Goal: Transaction & Acquisition: Purchase product/service

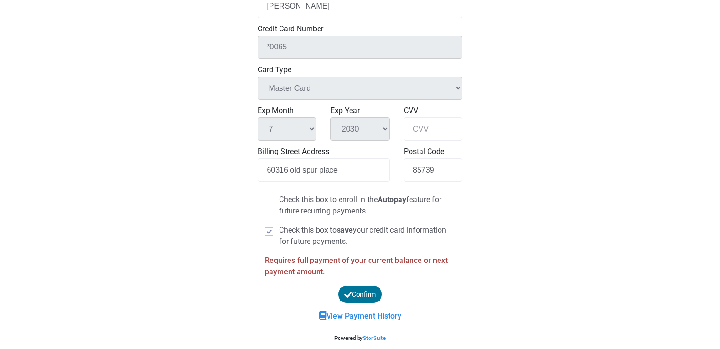
scroll to position [386, 0]
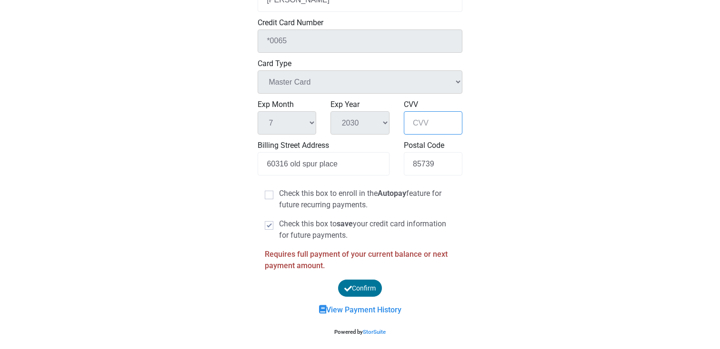
click at [416, 124] on input "CVV" at bounding box center [433, 122] width 59 height 23
click at [435, 121] on input "CVV" at bounding box center [433, 122] width 59 height 23
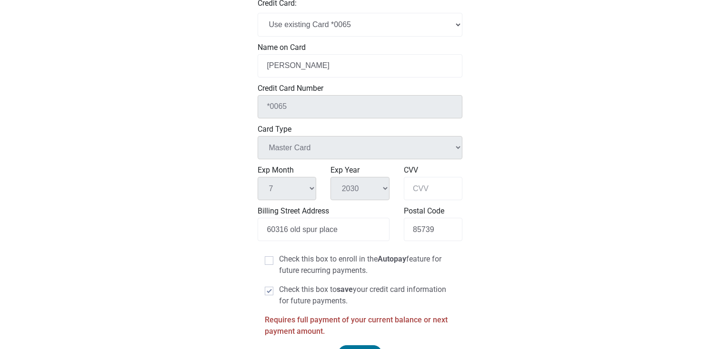
scroll to position [312, 0]
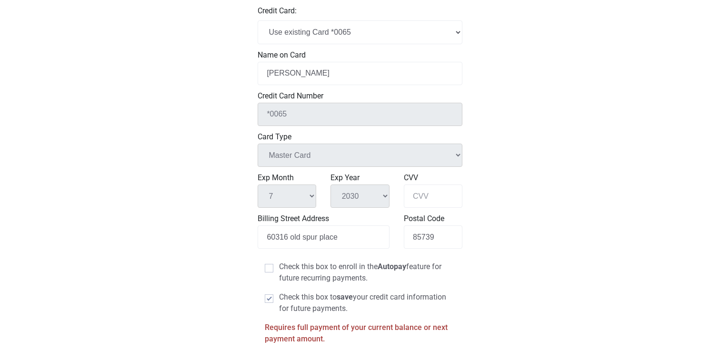
click at [321, 131] on label "Card Type" at bounding box center [359, 136] width 205 height 11
click at [423, 198] on input "CVV" at bounding box center [433, 196] width 59 height 23
click at [217, 231] on div "Loading... First Plaza Storage, LLC Serving the Catalina, Oro Valley, Oracle an…" at bounding box center [360, 55] width 720 height 735
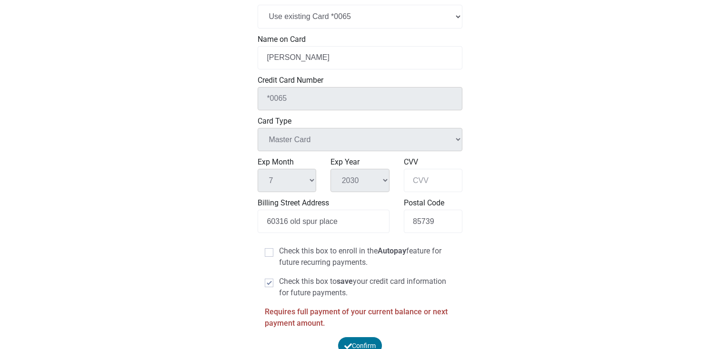
scroll to position [355, 0]
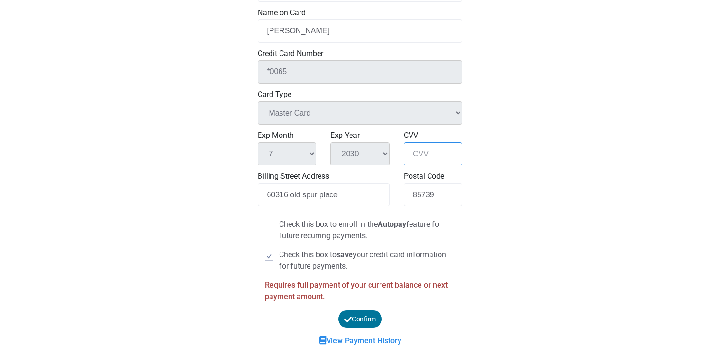
click at [433, 158] on input "CVV" at bounding box center [433, 153] width 59 height 23
type input "293"
click at [534, 132] on div "Loading... First Plaza Storage, LLC Serving the Catalina, Oro Valley, Oracle an…" at bounding box center [360, 12] width 720 height 735
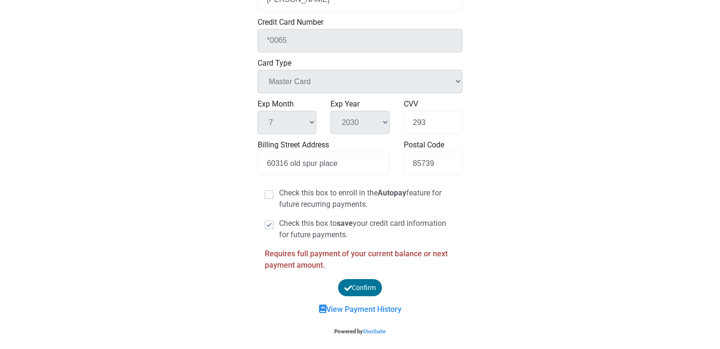
click at [367, 282] on button "Confirm" at bounding box center [359, 288] width 45 height 18
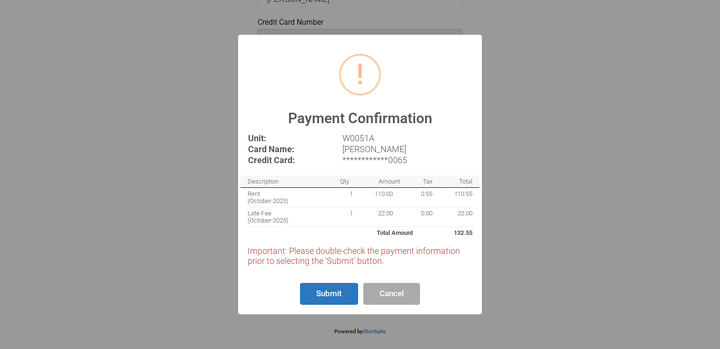
click at [337, 289] on button "Submit" at bounding box center [329, 294] width 58 height 22
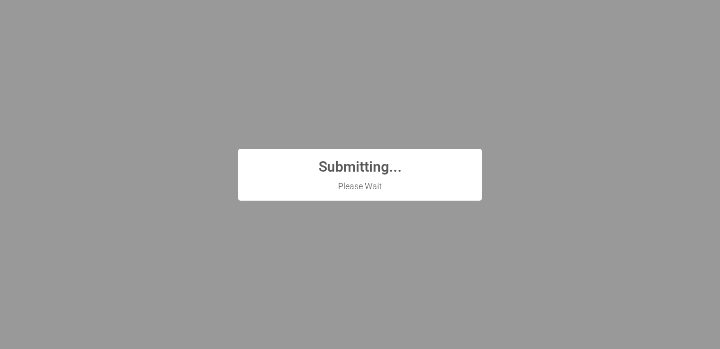
click at [511, 173] on div "? ! i Submitting... × Please Wait OK Cancel" at bounding box center [360, 174] width 720 height 349
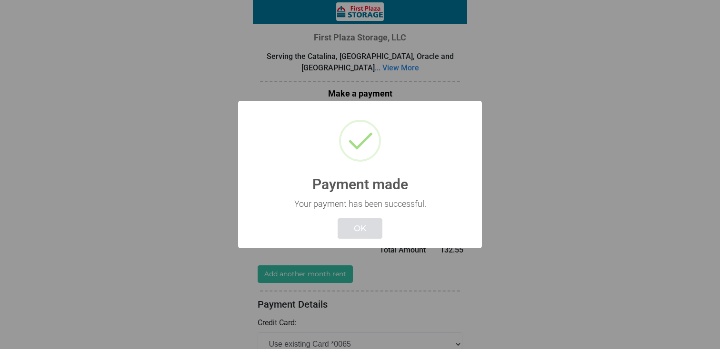
click at [354, 225] on button "OK" at bounding box center [359, 228] width 45 height 20
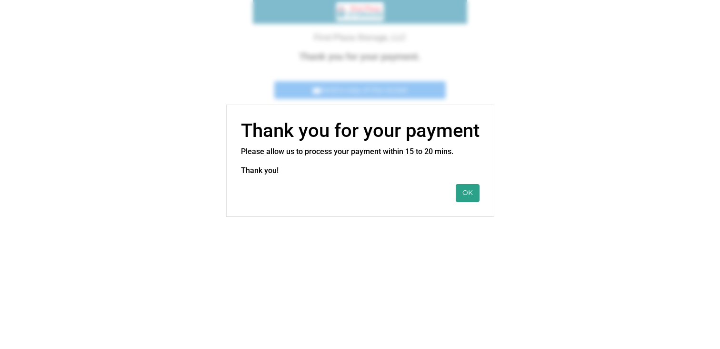
click at [471, 197] on button "OK" at bounding box center [467, 193] width 24 height 18
